Goal: Task Accomplishment & Management: Use online tool/utility

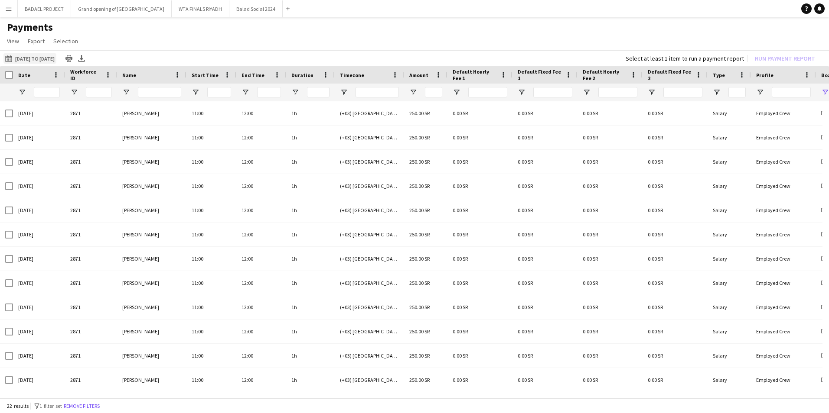
click at [56, 56] on button "[DATE] to [DATE] [DATE] to [DATE]" at bounding box center [29, 58] width 53 height 10
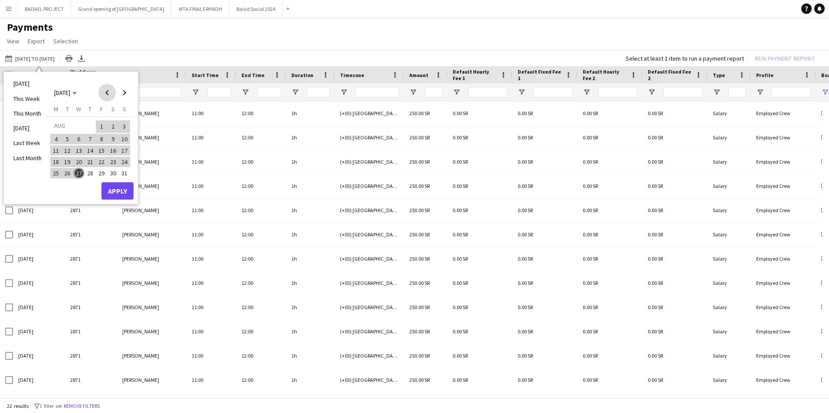
click at [104, 90] on span "Previous month" at bounding box center [106, 92] width 17 height 17
click at [67, 136] on span "1" at bounding box center [67, 137] width 10 height 10
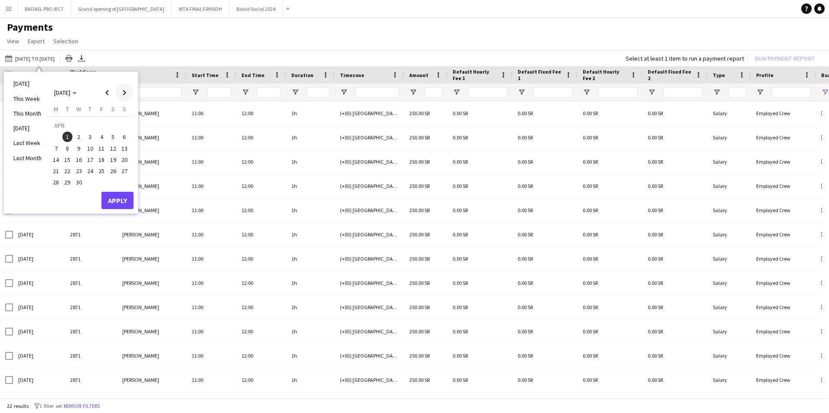
click at [122, 93] on span "Next month" at bounding box center [124, 92] width 17 height 17
click at [91, 185] on span "31" at bounding box center [90, 183] width 10 height 10
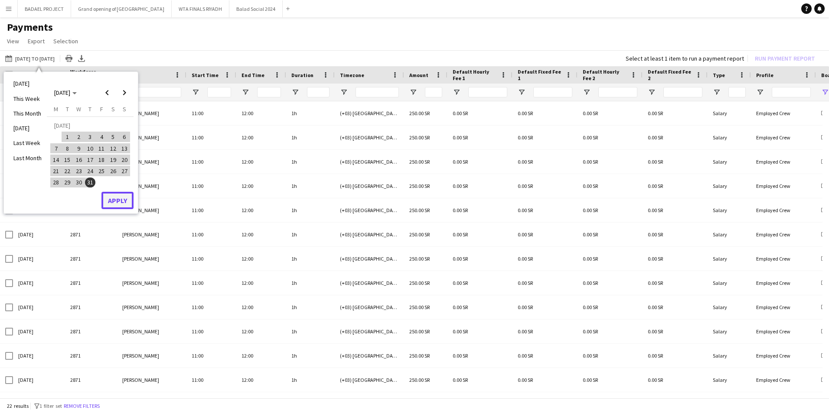
click at [117, 199] on button "Apply" at bounding box center [117, 200] width 32 height 17
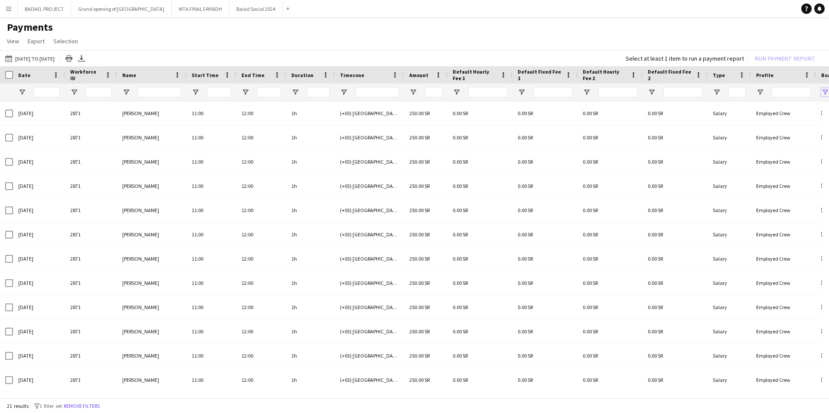
click at [824, 90] on span "Open Filter Menu" at bounding box center [825, 92] width 8 height 8
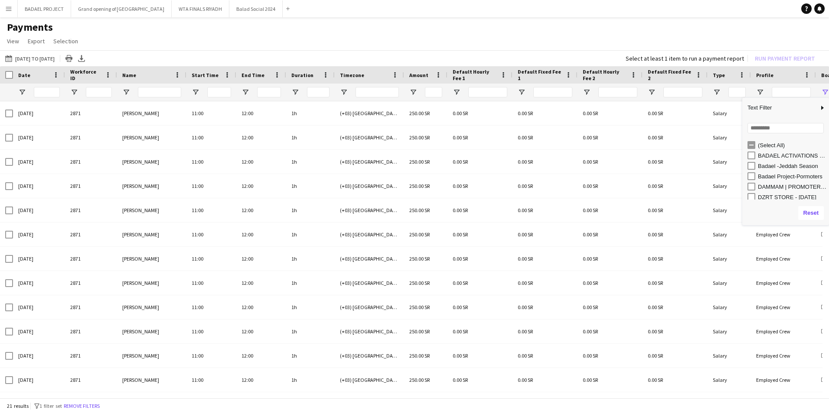
scroll to position [87, 0]
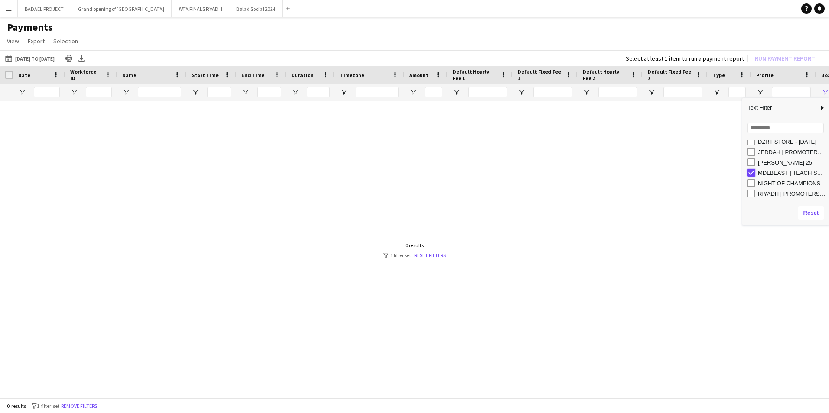
type input "**********"
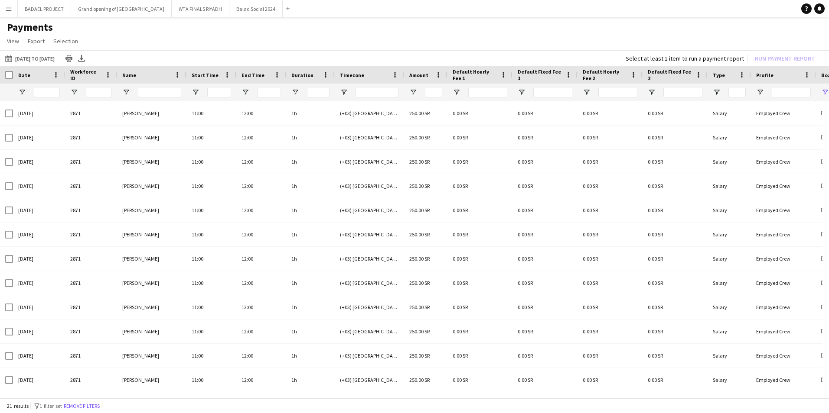
click at [205, 42] on app-page-menu "View Customise view Customise filters Reset Filters Reset View Reset All Export…" at bounding box center [414, 42] width 829 height 16
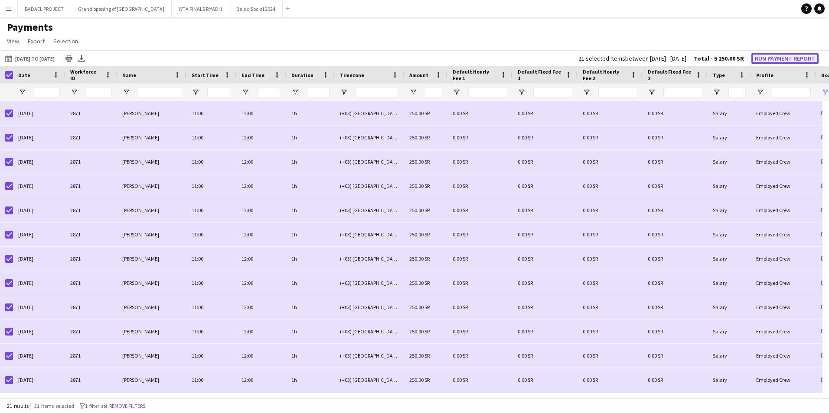
click at [777, 58] on button "Run Payment Report" at bounding box center [784, 58] width 67 height 11
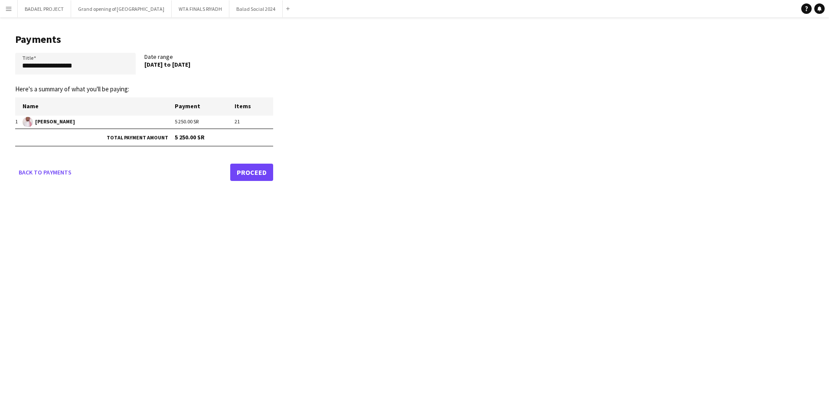
click at [253, 171] on link "Proceed" at bounding box center [251, 172] width 43 height 17
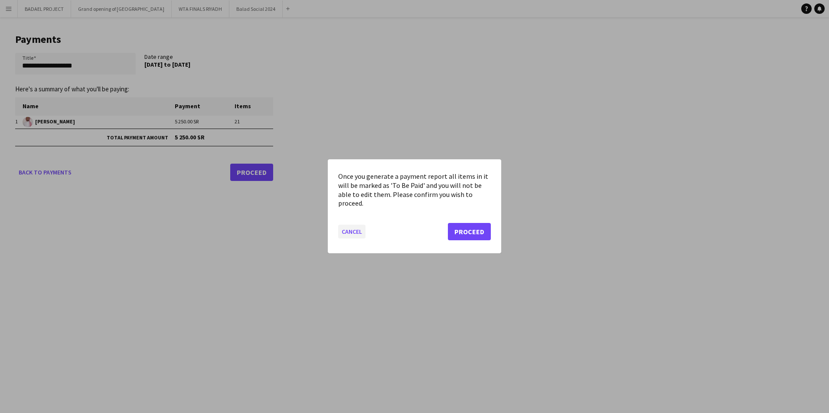
click at [349, 233] on button "Cancel" at bounding box center [351, 232] width 27 height 14
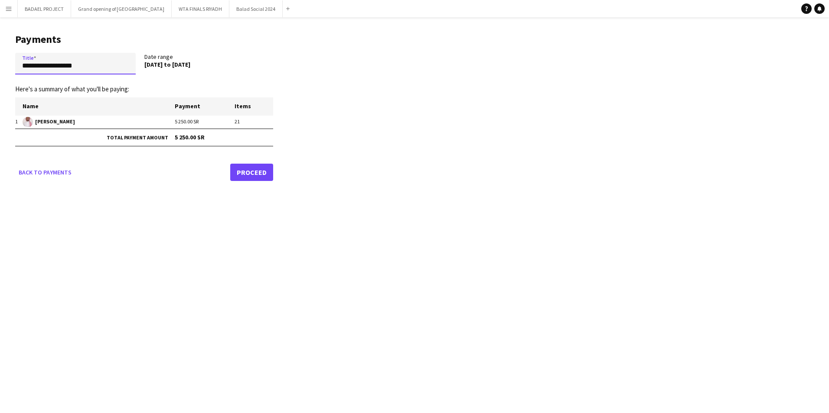
drag, startPoint x: 88, startPoint y: 67, endPoint x: 7, endPoint y: 68, distance: 81.1
click at [7, 68] on main "**********" at bounding box center [141, 105] width 282 height 177
type input "**********"
click at [255, 172] on link "Proceed" at bounding box center [251, 172] width 43 height 17
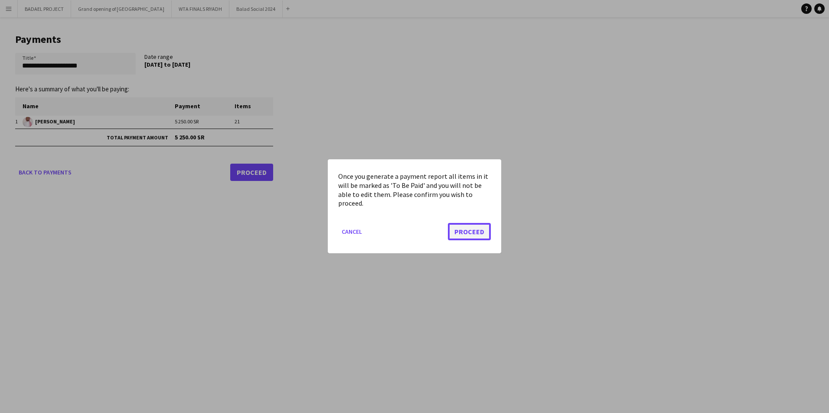
click at [471, 231] on button "Proceed" at bounding box center [469, 232] width 43 height 17
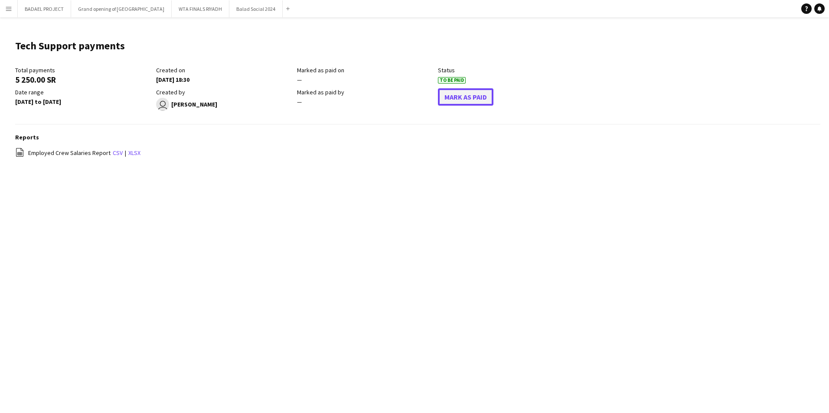
click at [467, 98] on button "Mark As Paid" at bounding box center [465, 96] width 55 height 17
click at [133, 154] on link "xlsx" at bounding box center [134, 153] width 12 height 8
click at [521, 194] on div "Menu Boards Boards Boards All jobs Status Workforce Workforce My Workforce Recr…" at bounding box center [414, 206] width 829 height 413
